Goal: Complete application form

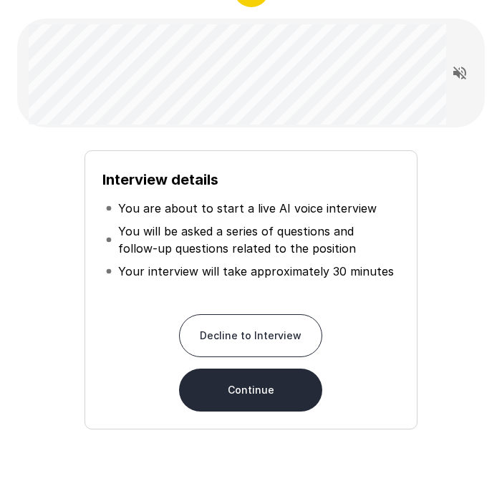
scroll to position [87, 0]
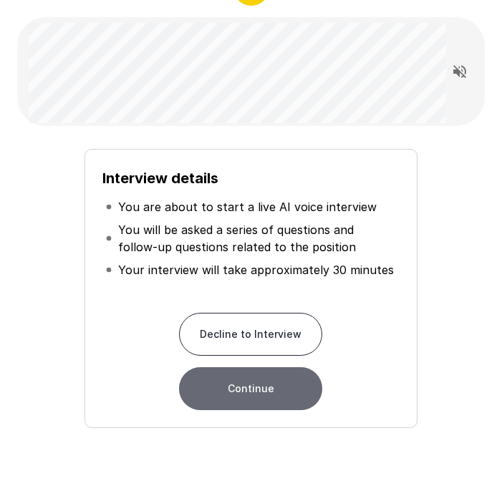
click at [269, 393] on button "Continue" at bounding box center [250, 388] width 143 height 43
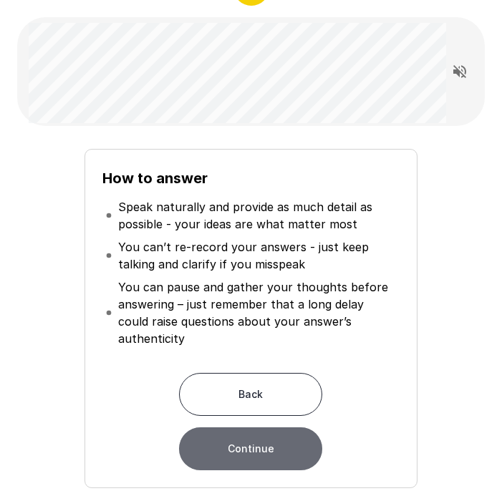
click at [273, 427] on button "Continue" at bounding box center [250, 448] width 143 height 43
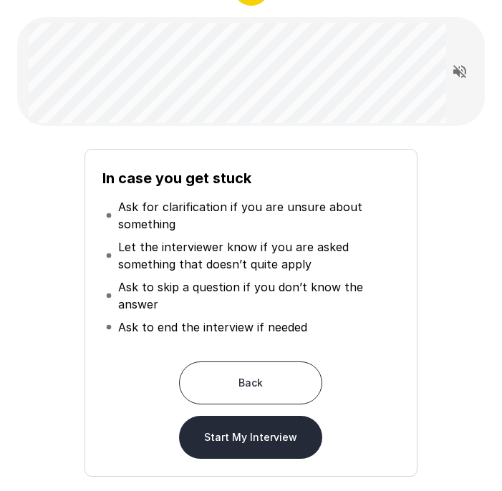
click at [272, 440] on button "Start My Interview" at bounding box center [250, 437] width 143 height 43
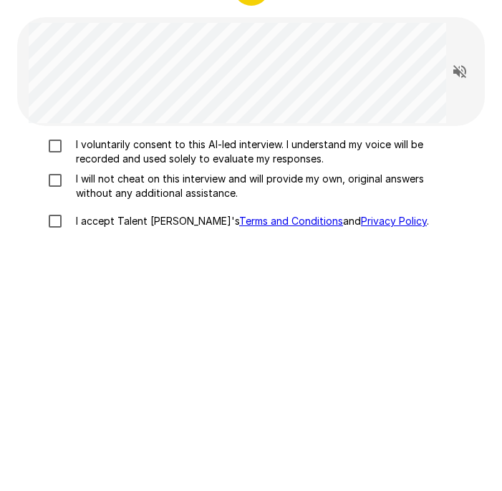
click at [100, 152] on p "I voluntarily consent to this AI-led interview. I understand my voice will be r…" at bounding box center [257, 151] width 374 height 29
click at [100, 179] on p "I will not cheat on this interview and will provide my own, original answers wi…" at bounding box center [257, 186] width 374 height 29
click at [106, 237] on div "I voluntarily consent to this AI-led interview. I understand my voice will be r…" at bounding box center [250, 339] width 467 height 427
click at [104, 221] on p "I accept Talent Llama's Terms and Conditions and Privacy Policy ." at bounding box center [249, 221] width 358 height 14
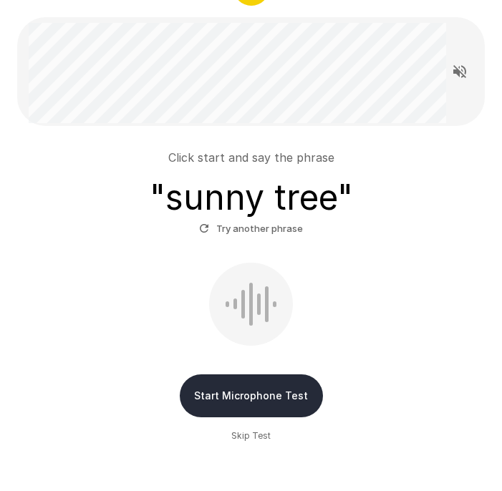
click at [265, 396] on button "Start Microphone Test" at bounding box center [251, 395] width 143 height 43
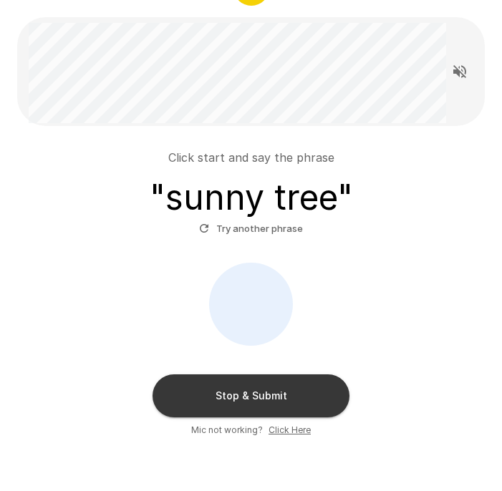
click at [265, 396] on button "Stop & Submit" at bounding box center [250, 395] width 197 height 43
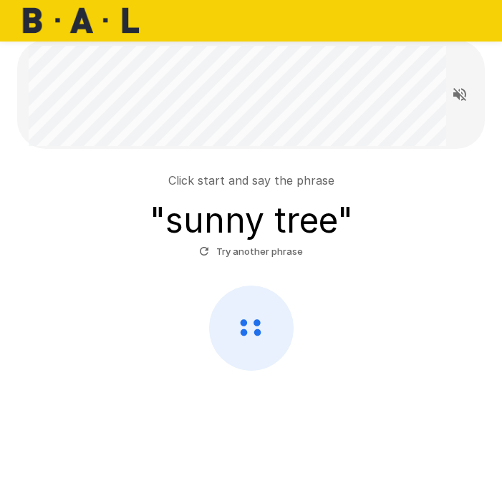
scroll to position [64, 0]
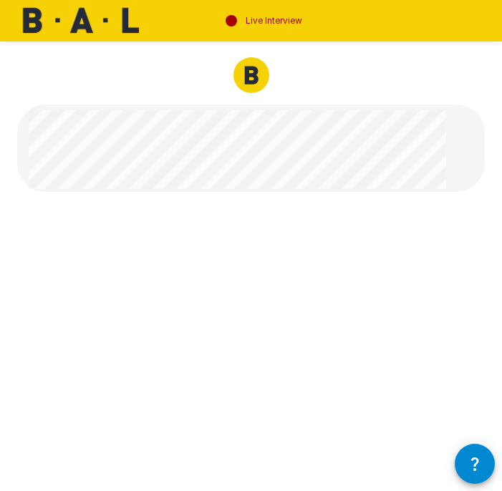
scroll to position [10, 0]
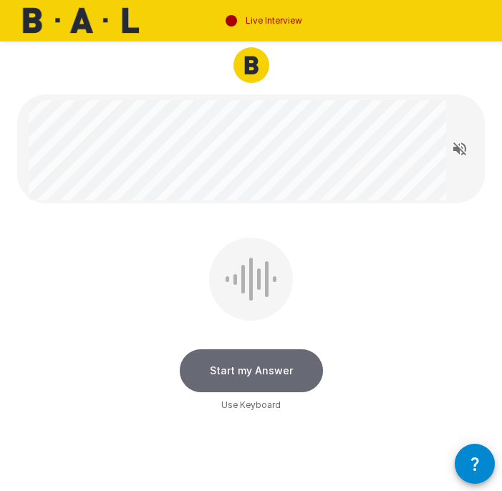
click at [262, 366] on button "Start my Answer" at bounding box center [251, 370] width 143 height 43
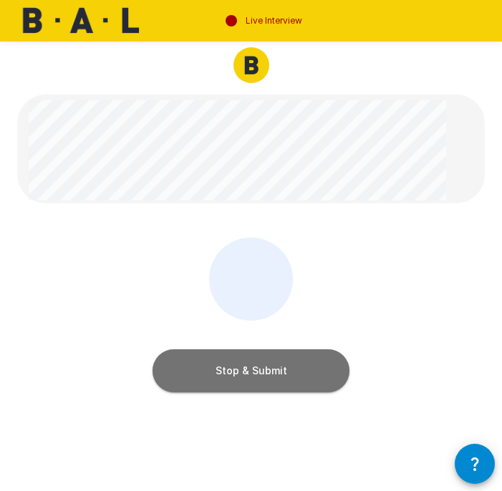
click at [262, 366] on button "Stop & Submit" at bounding box center [250, 370] width 197 height 43
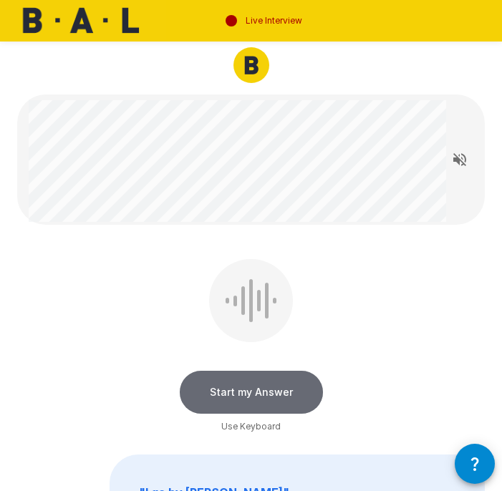
click at [268, 391] on button "Start my Answer" at bounding box center [251, 392] width 143 height 43
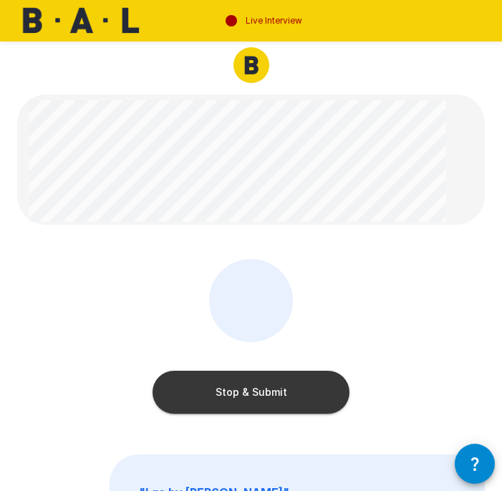
click at [268, 391] on button "Stop & Submit" at bounding box center [250, 392] width 197 height 43
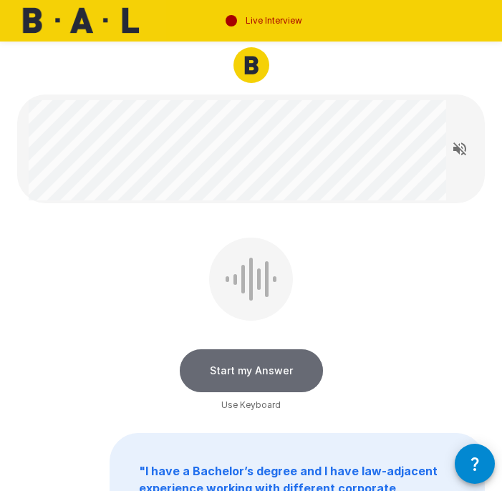
click at [287, 368] on button "Start my Answer" at bounding box center [251, 370] width 143 height 43
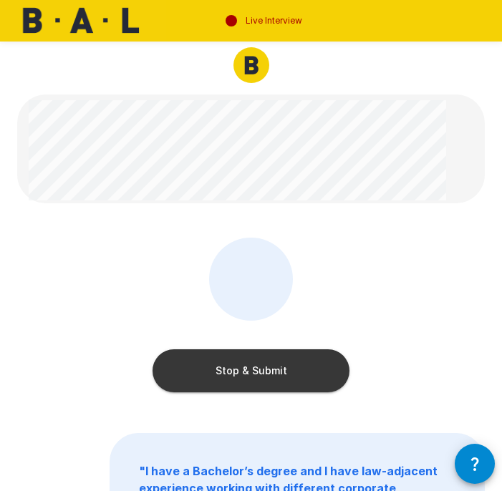
click at [287, 368] on button "Stop & Submit" at bounding box center [250, 370] width 197 height 43
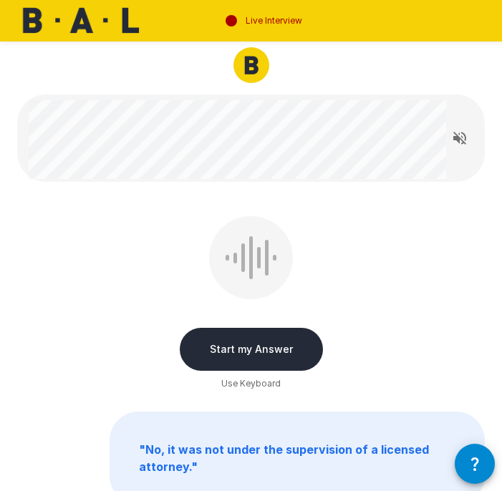
click at [265, 351] on button "Start my Answer" at bounding box center [251, 349] width 143 height 43
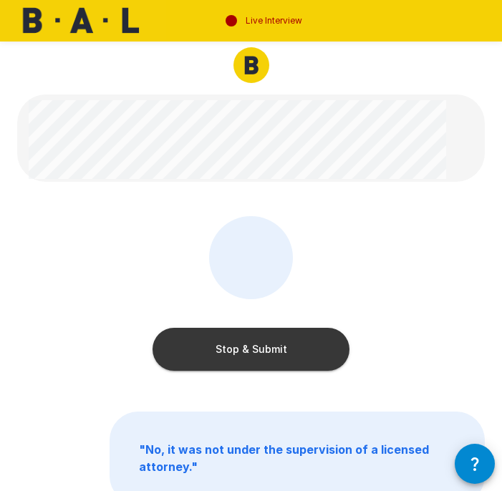
click at [265, 351] on button "Stop & Submit" at bounding box center [250, 349] width 197 height 43
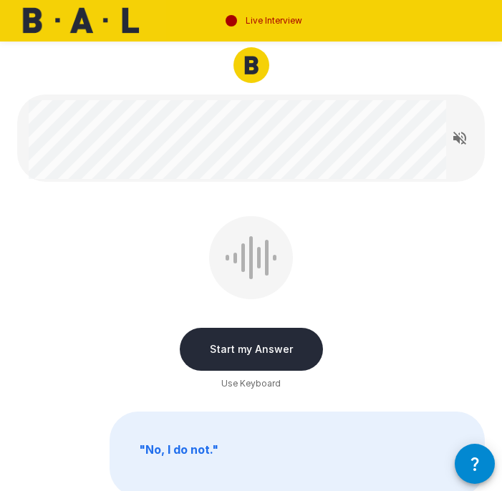
click at [265, 351] on button "Start my Answer" at bounding box center [251, 349] width 143 height 43
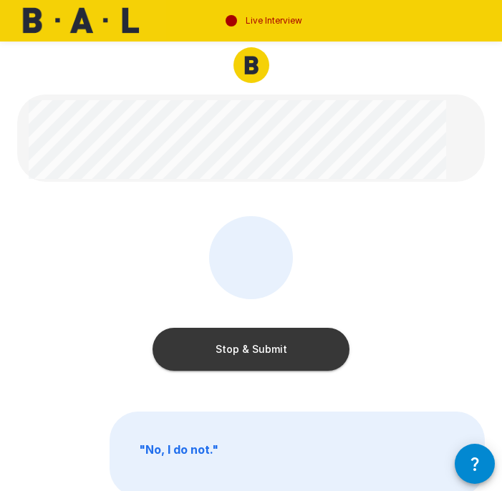
click at [265, 351] on button "Stop & Submit" at bounding box center [250, 349] width 197 height 43
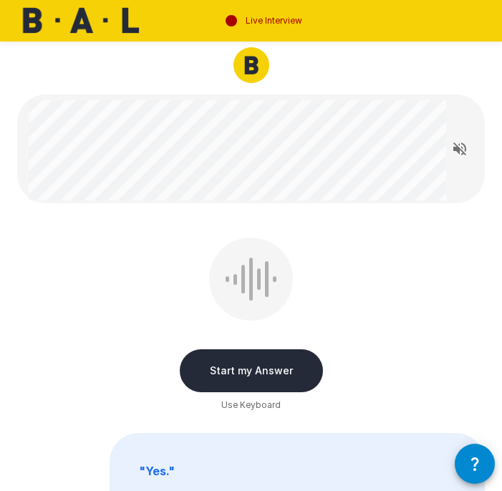
click at [281, 373] on button "Start my Answer" at bounding box center [251, 370] width 143 height 43
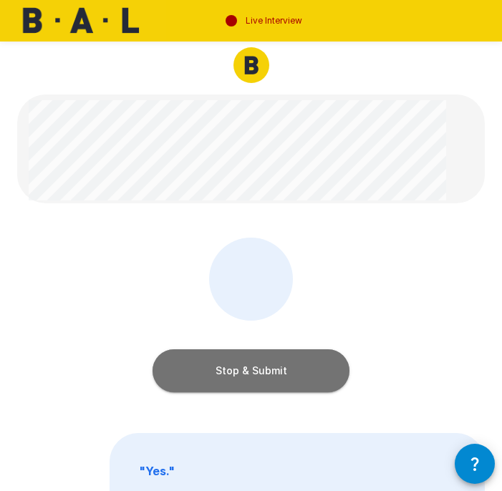
click at [312, 382] on button "Stop & Submit" at bounding box center [250, 370] width 197 height 43
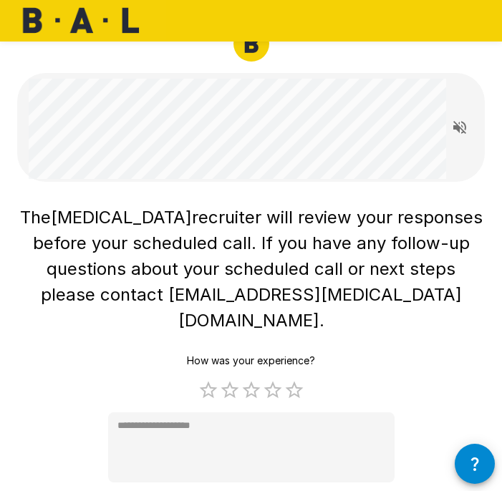
scroll to position [34, 0]
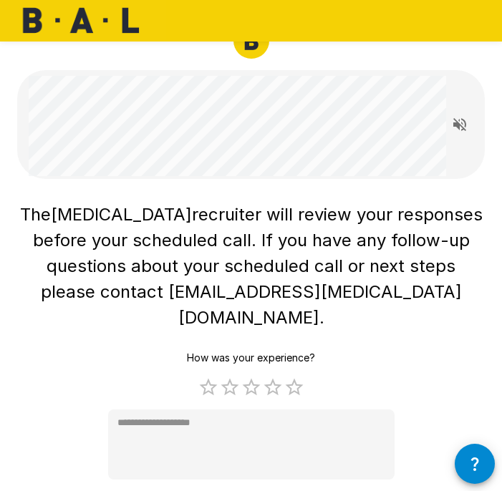
click at [399, 248] on span "recruiter will review your responses before your scheduled call. If you have an…" at bounding box center [260, 266] width 454 height 124
click at [295, 376] on label "5 Stars" at bounding box center [293, 386] width 21 height 21
type textarea "*"
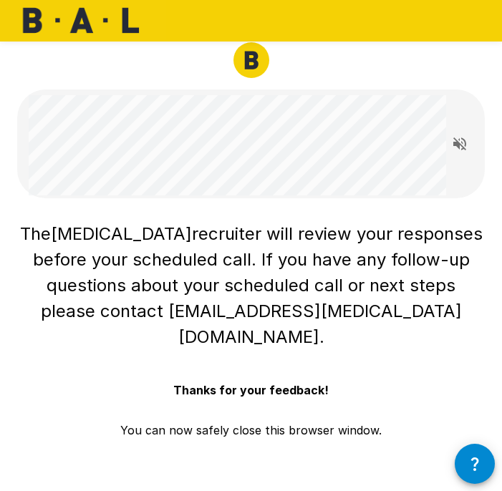
scroll to position [14, 0]
